Goal: Task Accomplishment & Management: Use online tool/utility

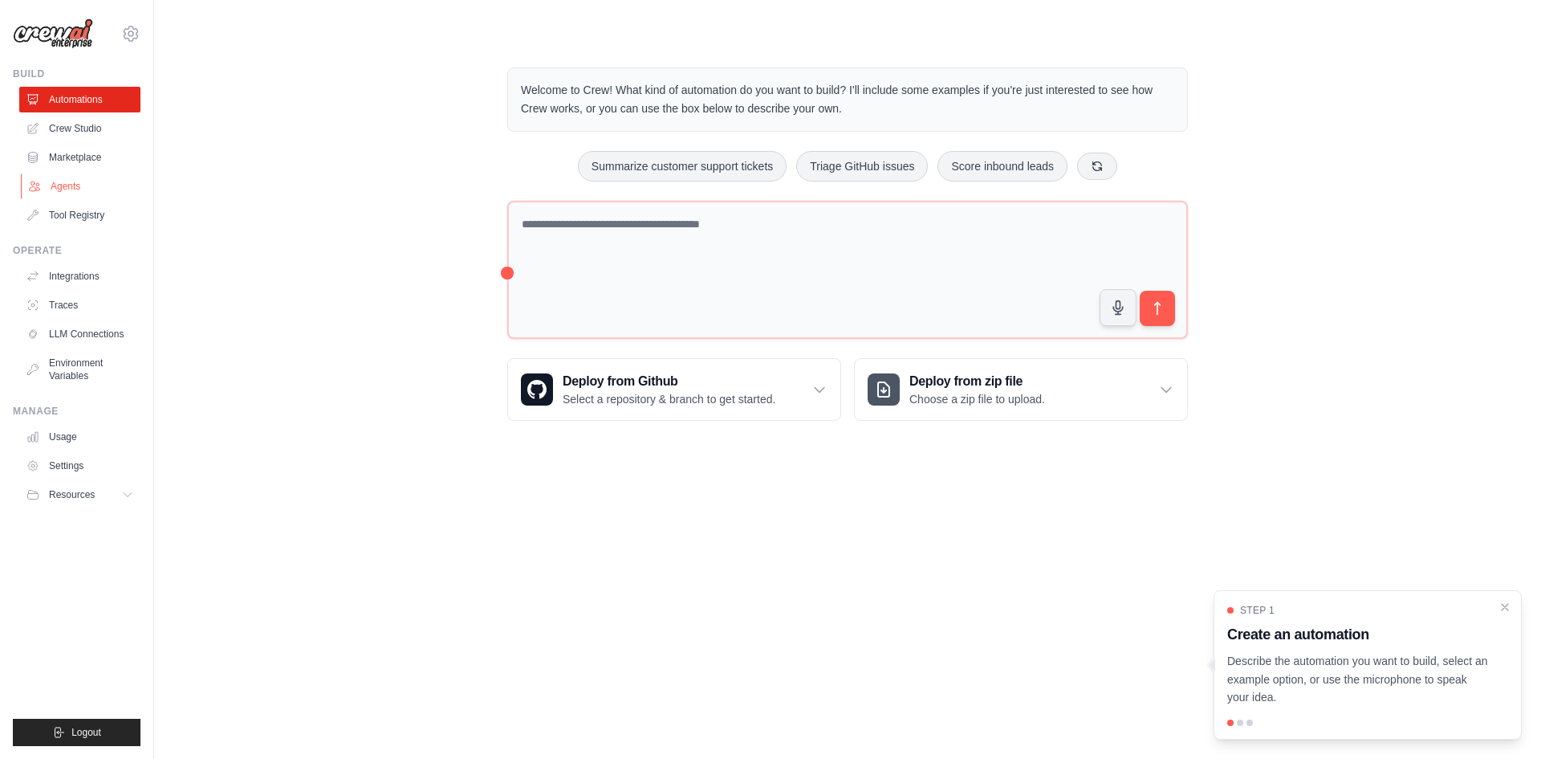
click at [57, 189] on link "Agents" at bounding box center [81, 186] width 121 height 26
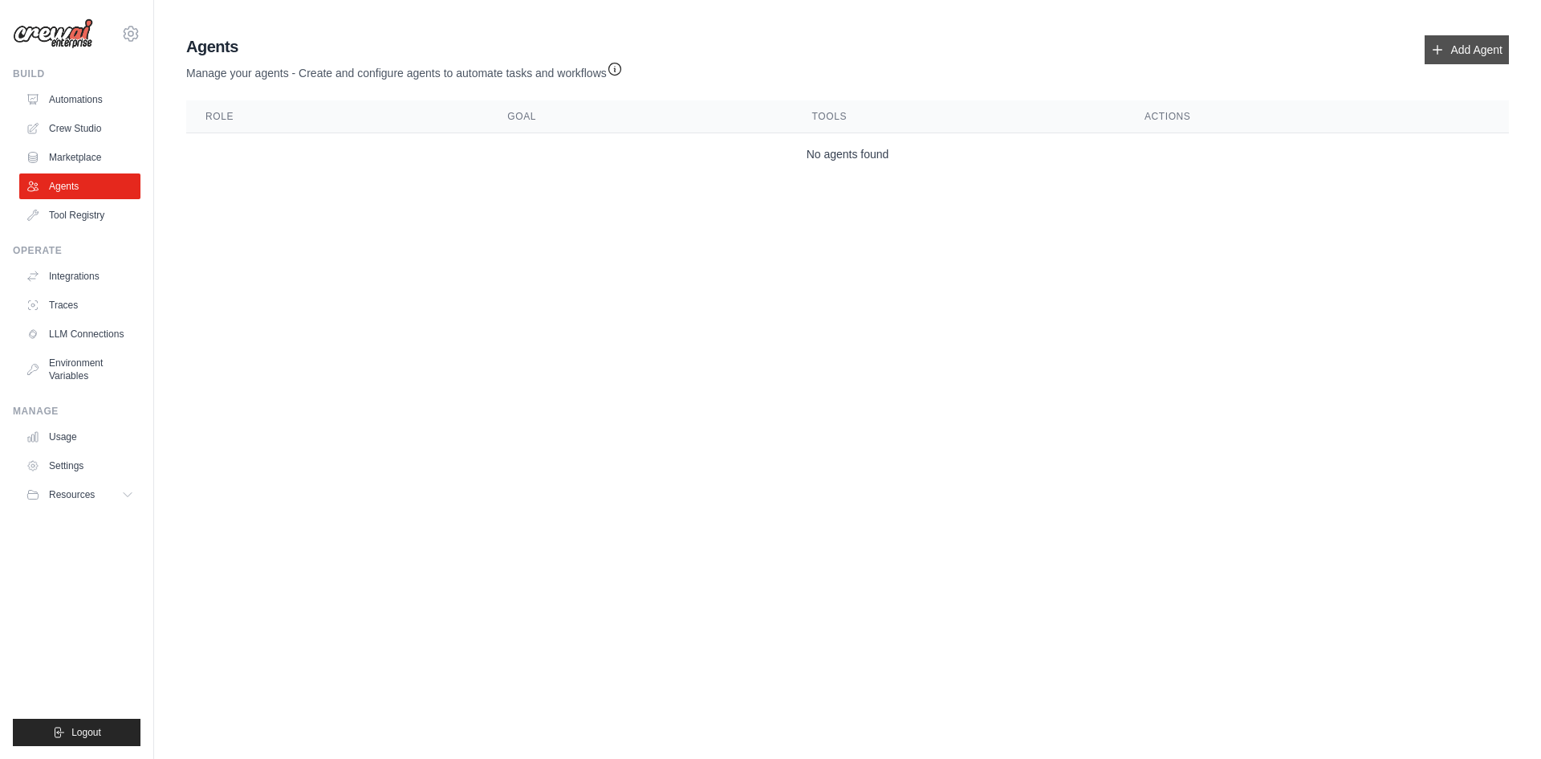
click at [1506, 46] on div "Agents Manage your agents - Create and configure agents to automate tasks and w…" at bounding box center [848, 105] width 1336 height 153
click at [1452, 47] on link "Add Agent" at bounding box center [1467, 49] width 84 height 29
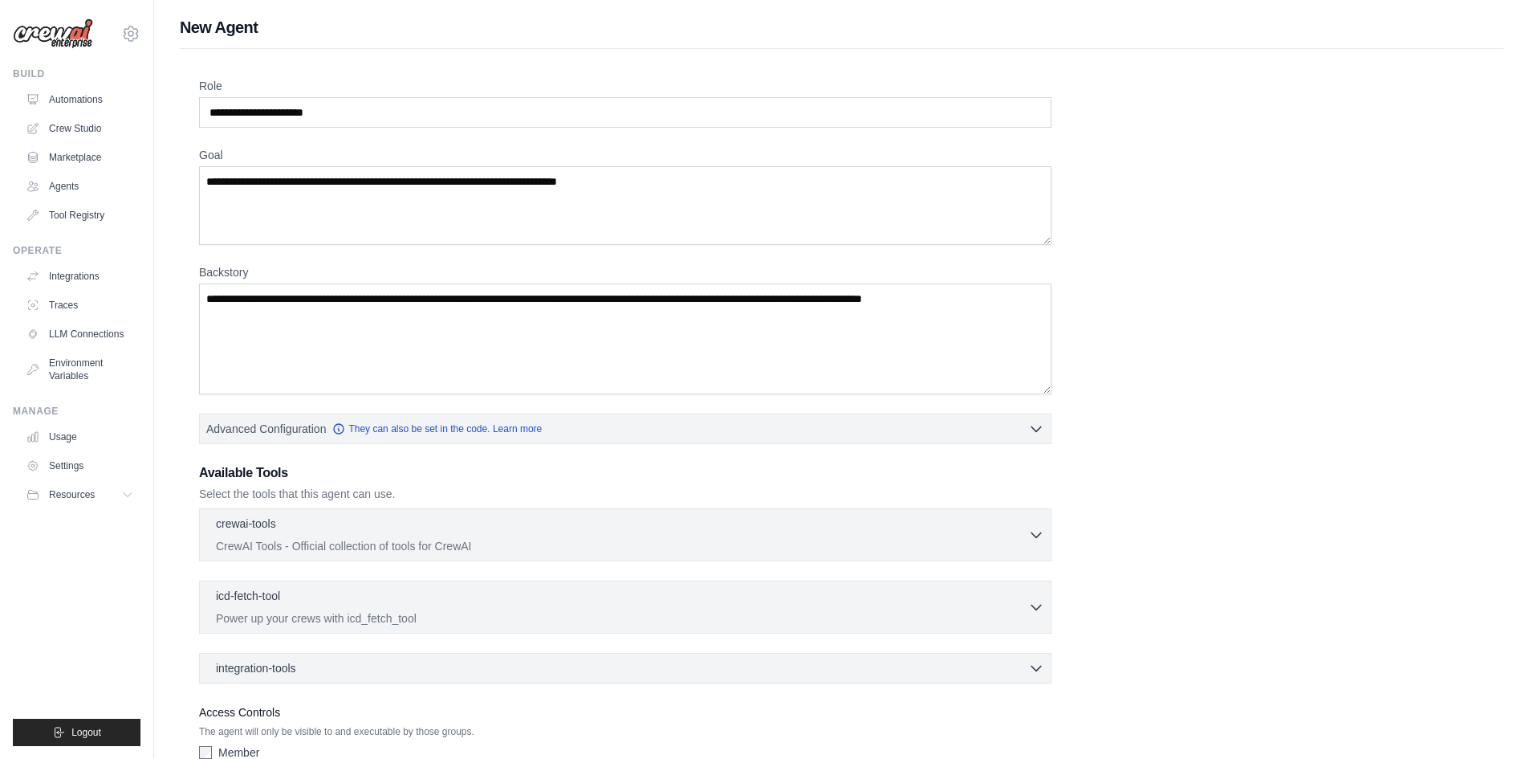
click at [860, 487] on p "Select the tools that this agent can use." at bounding box center [625, 494] width 853 height 16
click at [280, 290] on textarea "Backstory" at bounding box center [625, 338] width 853 height 111
click at [1134, 43] on div "New Agent Role Goal [GEOGRAPHIC_DATA] Advanced Configuration They can also be s…" at bounding box center [841, 430] width 1375 height 829
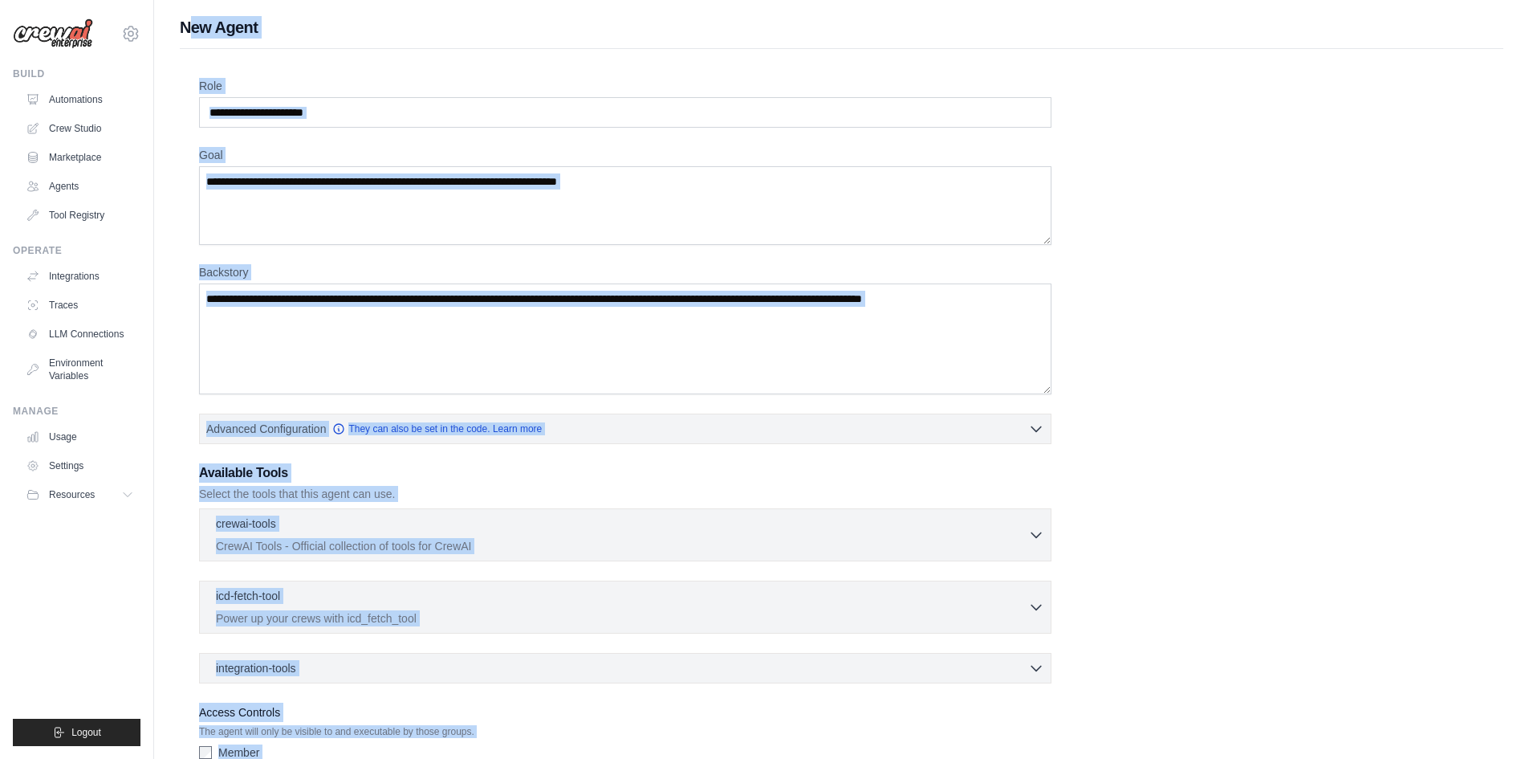
scroll to position [103, 0]
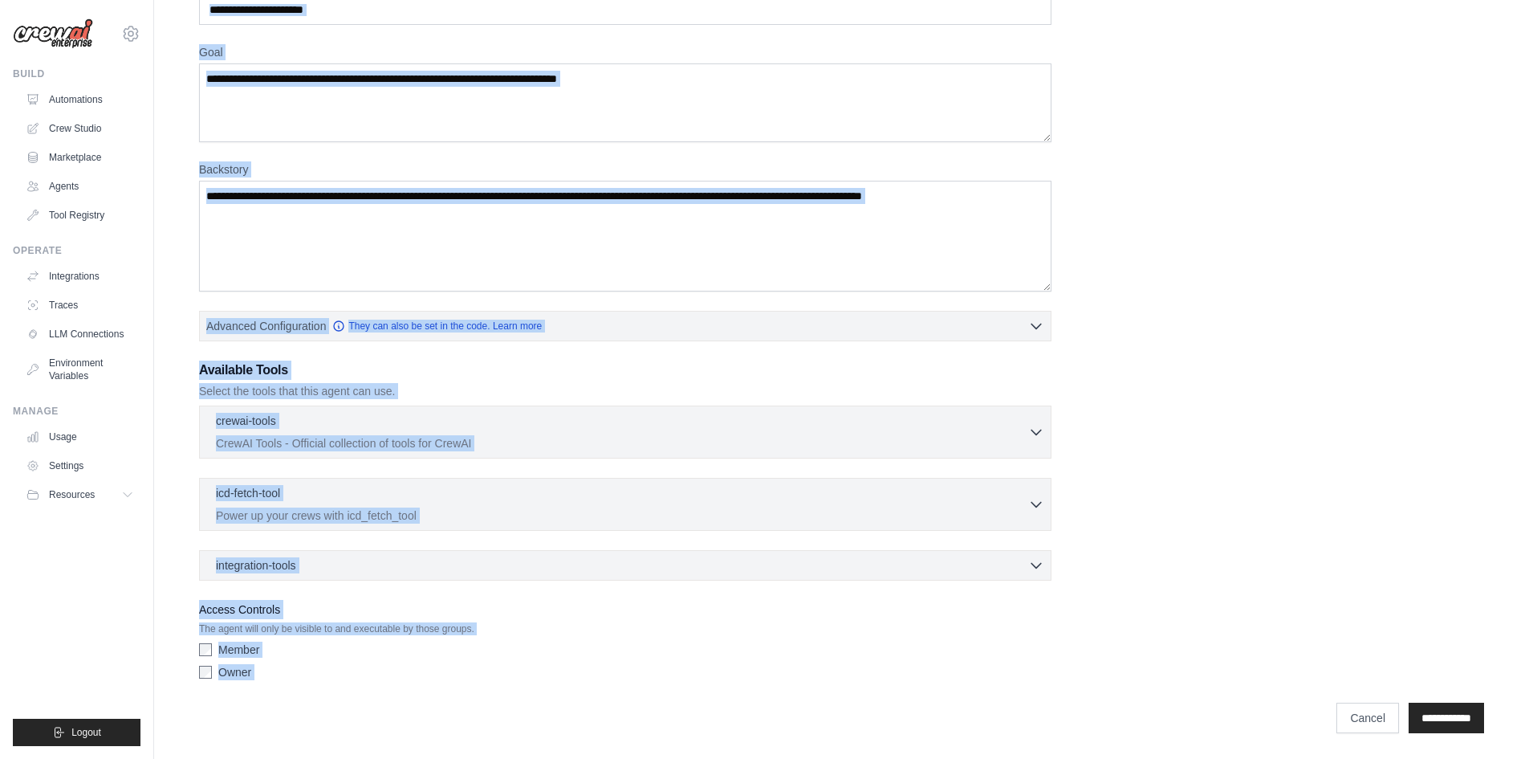
drag, startPoint x: 336, startPoint y: 72, endPoint x: 1111, endPoint y: 734, distance: 1019.3
click at [1111, 734] on main "New Agent Role Goal [GEOGRAPHIC_DATA] Advanced Configuration They can also be s…" at bounding box center [841, 327] width 1375 height 861
copy div "ew Agent Role Goal Backstory Advanced Configuration They can also be set in the…"
